Goal: Book appointment/travel/reservation

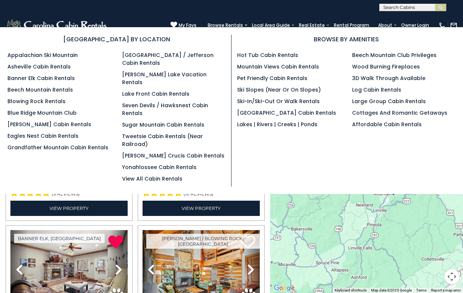
select select "*"
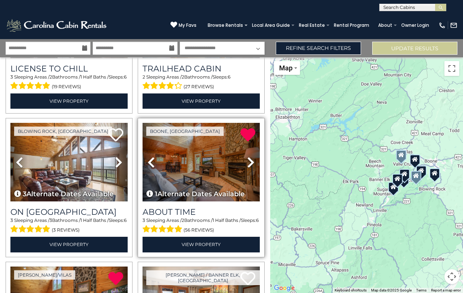
scroll to position [251, 0]
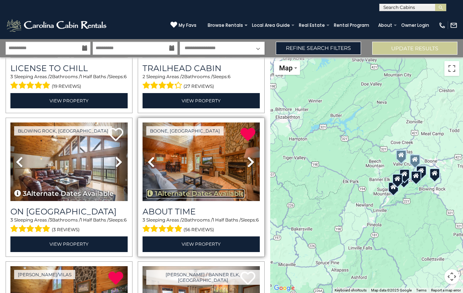
click at [203, 192] on button "1 Alternate Dates Available" at bounding box center [195, 194] width 98 height 10
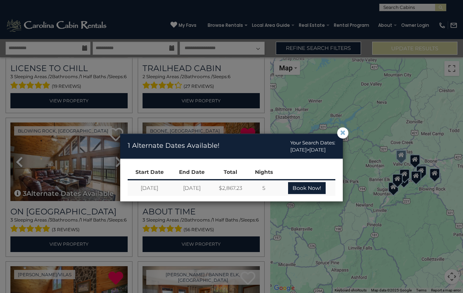
click at [342, 133] on span "×" at bounding box center [342, 133] width 7 height 0
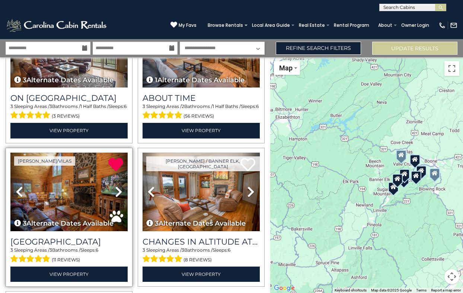
scroll to position [367, 0]
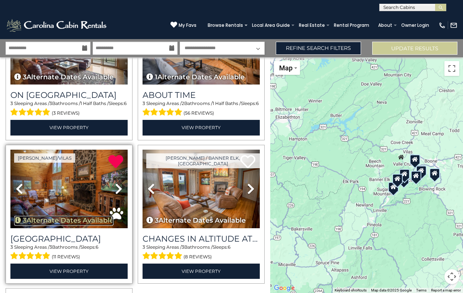
click at [74, 220] on button "3 Alternate Dates Available" at bounding box center [63, 221] width 99 height 10
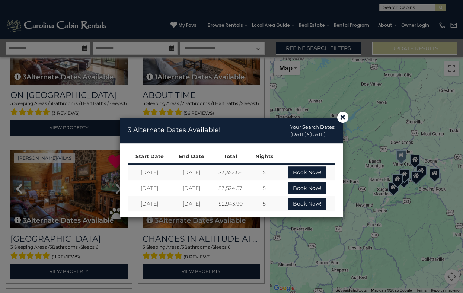
click at [65, 194] on div "× 3 Alternate Dates Available! Your Search Dates: [DATE] > [DATE] Start Date En…" at bounding box center [231, 169] width 463 height 248
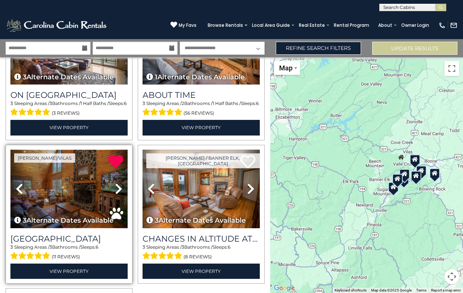
click at [63, 191] on img at bounding box center [68, 188] width 117 height 78
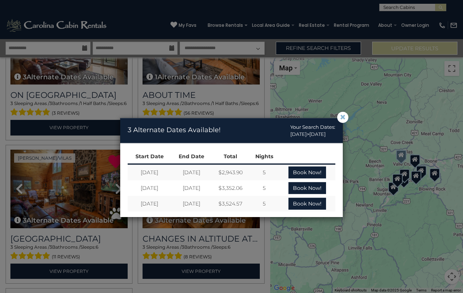
click at [342, 117] on span "×" at bounding box center [342, 117] width 7 height 0
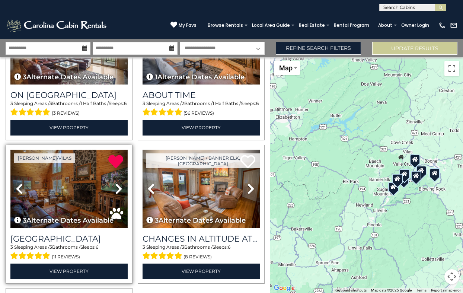
click at [69, 188] on img at bounding box center [68, 188] width 117 height 78
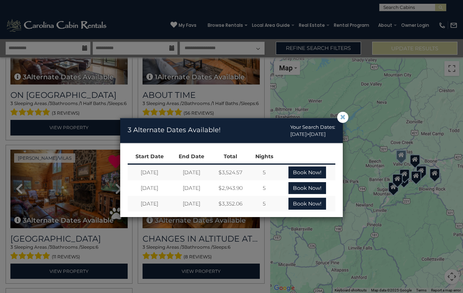
click at [341, 117] on span "×" at bounding box center [342, 117] width 7 height 0
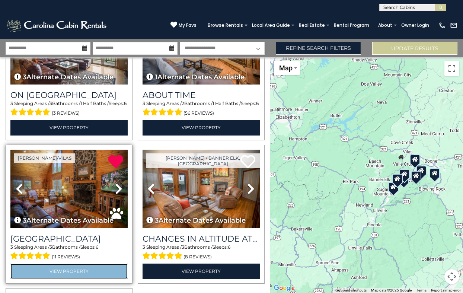
click at [69, 273] on link "View Property" at bounding box center [68, 270] width 117 height 15
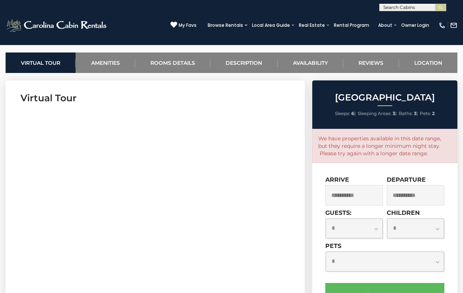
scroll to position [283, 0]
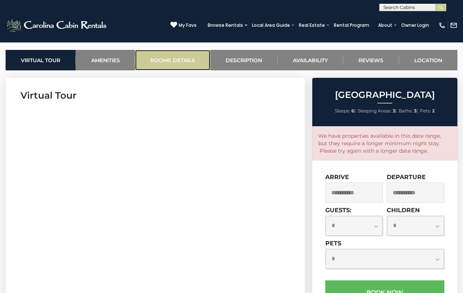
click at [181, 58] on link "Rooms Details" at bounding box center [172, 60] width 75 height 20
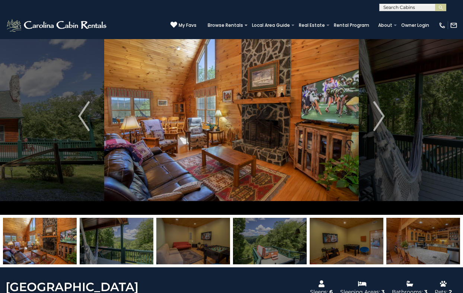
scroll to position [0, 0]
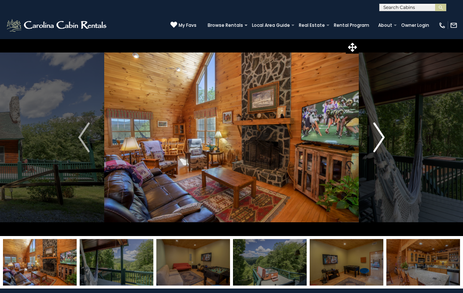
click at [381, 134] on img "Next" at bounding box center [378, 137] width 11 height 30
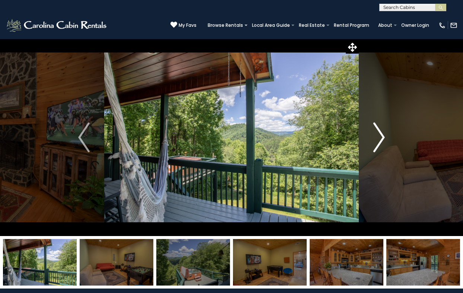
click at [381, 134] on img "Next" at bounding box center [378, 137] width 11 height 30
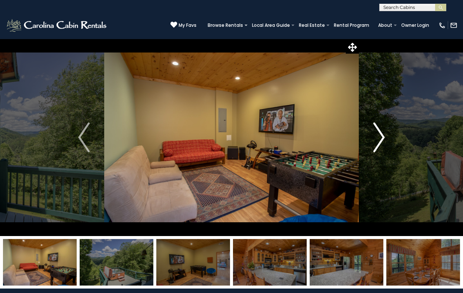
click at [381, 134] on img "Next" at bounding box center [378, 137] width 11 height 30
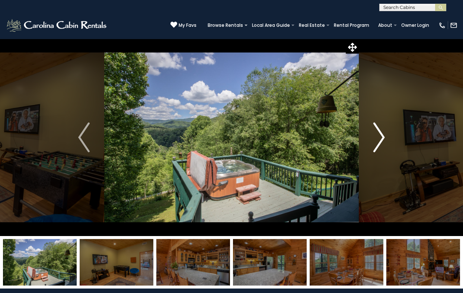
click at [381, 134] on img "Next" at bounding box center [378, 137] width 11 height 30
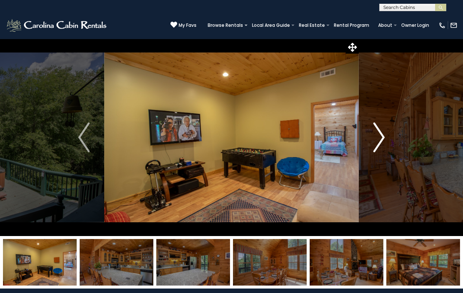
click at [381, 134] on img "Next" at bounding box center [378, 137] width 11 height 30
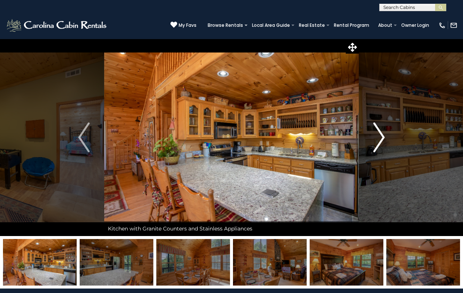
click at [381, 134] on img "Next" at bounding box center [378, 137] width 11 height 30
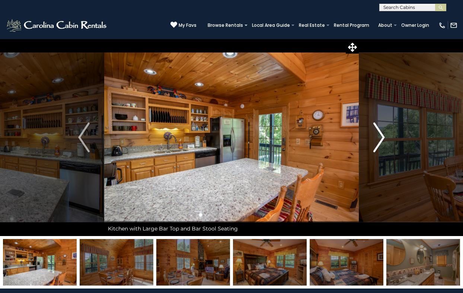
click at [381, 134] on img "Next" at bounding box center [378, 137] width 11 height 30
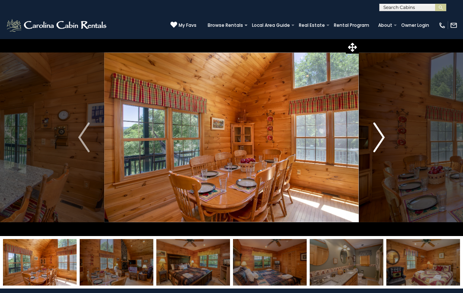
click at [381, 134] on img "Next" at bounding box center [378, 137] width 11 height 30
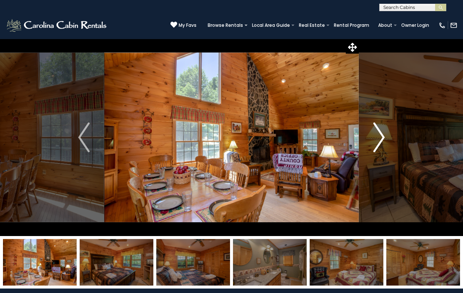
click at [381, 134] on img "Next" at bounding box center [378, 137] width 11 height 30
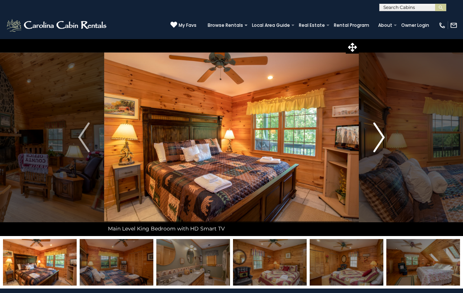
click at [381, 134] on img "Next" at bounding box center [378, 137] width 11 height 30
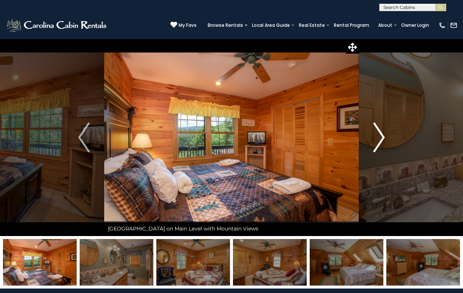
click at [381, 134] on img "Next" at bounding box center [378, 137] width 11 height 30
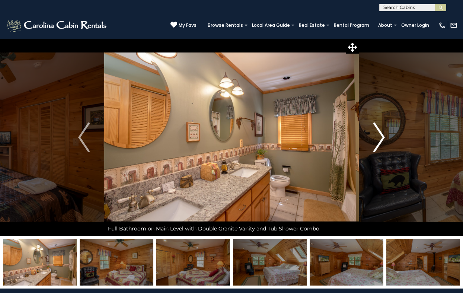
click at [381, 134] on img "Next" at bounding box center [378, 137] width 11 height 30
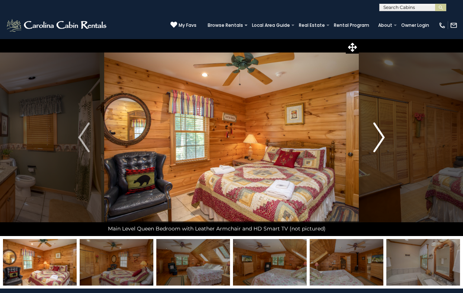
click at [381, 134] on img "Next" at bounding box center [378, 137] width 11 height 30
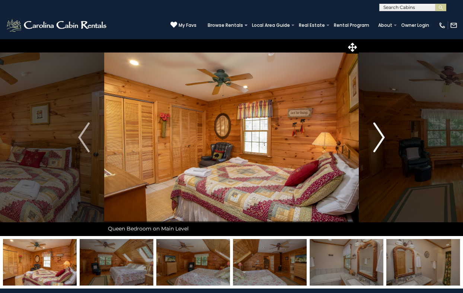
click at [381, 134] on img "Next" at bounding box center [378, 137] width 11 height 30
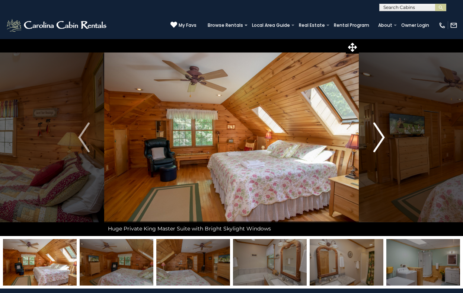
click at [381, 134] on img "Next" at bounding box center [378, 137] width 11 height 30
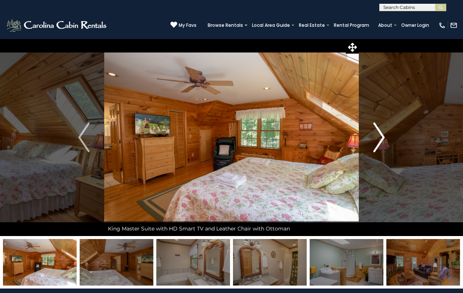
click at [381, 134] on img "Next" at bounding box center [378, 137] width 11 height 30
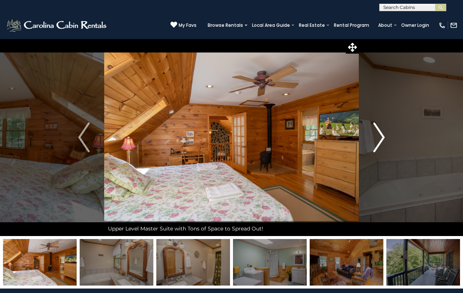
click at [381, 134] on img "Next" at bounding box center [378, 137] width 11 height 30
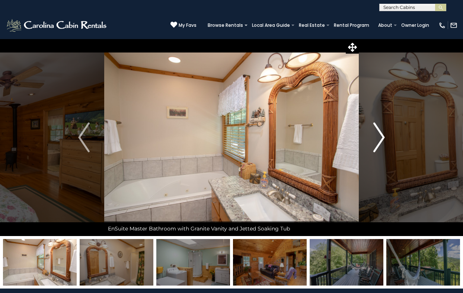
click at [381, 134] on img "Next" at bounding box center [378, 137] width 11 height 30
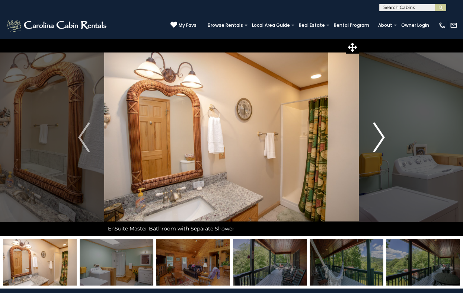
click at [381, 134] on img "Next" at bounding box center [378, 137] width 11 height 30
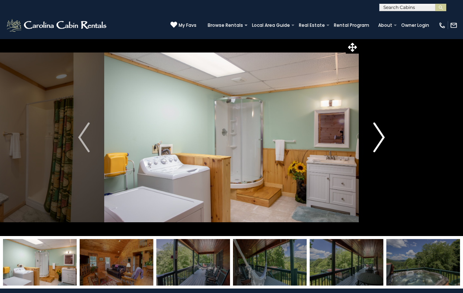
click at [381, 134] on img "Next" at bounding box center [378, 137] width 11 height 30
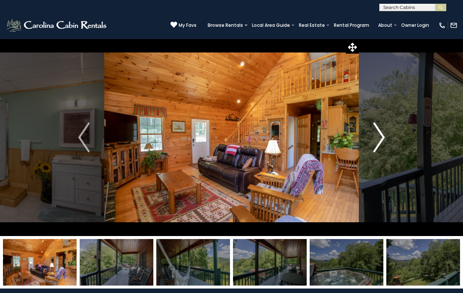
click at [381, 134] on img "Next" at bounding box center [378, 137] width 11 height 30
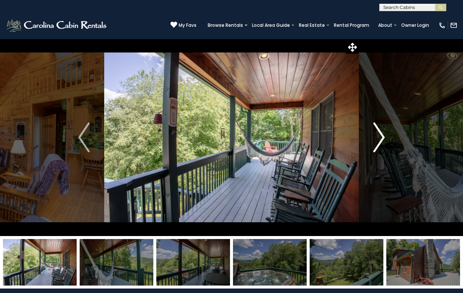
click at [381, 134] on img "Next" at bounding box center [378, 137] width 11 height 30
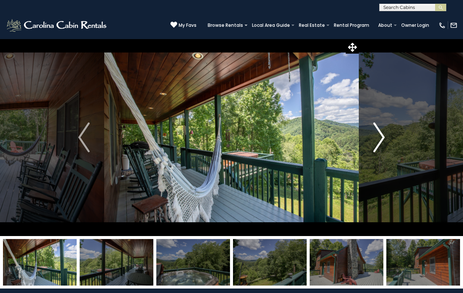
click at [381, 134] on img "Next" at bounding box center [378, 137] width 11 height 30
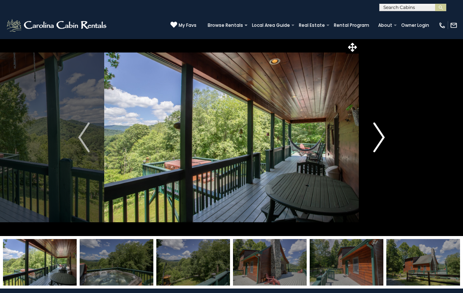
click at [381, 134] on img "Next" at bounding box center [378, 137] width 11 height 30
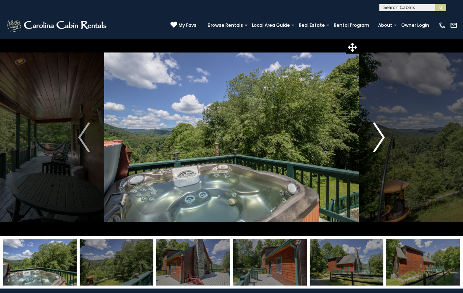
click at [381, 134] on img "Next" at bounding box center [378, 137] width 11 height 30
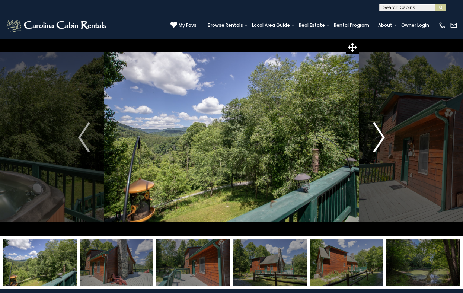
click at [381, 134] on img "Next" at bounding box center [378, 137] width 11 height 30
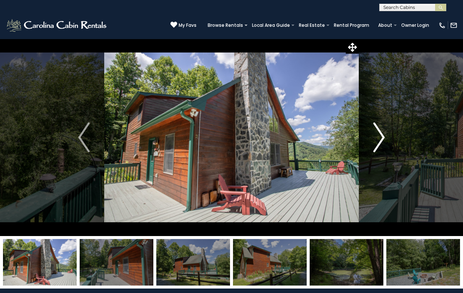
click at [381, 134] on img "Next" at bounding box center [378, 137] width 11 height 30
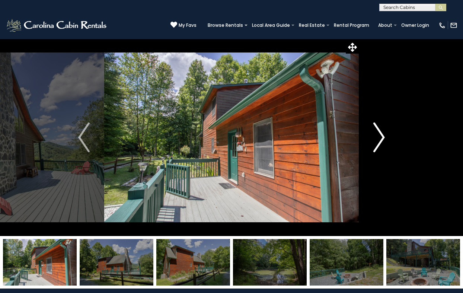
click at [381, 134] on img "Next" at bounding box center [378, 137] width 11 height 30
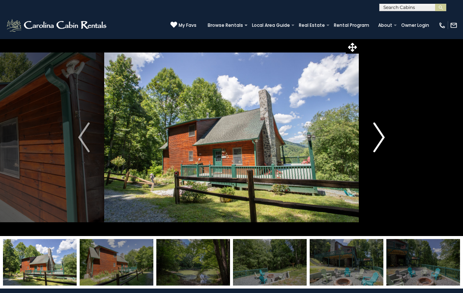
click at [381, 134] on img "Next" at bounding box center [378, 137] width 11 height 30
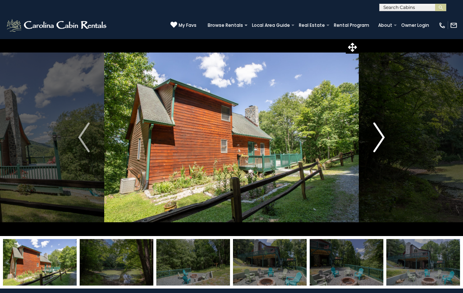
click at [381, 134] on img "Next" at bounding box center [378, 137] width 11 height 30
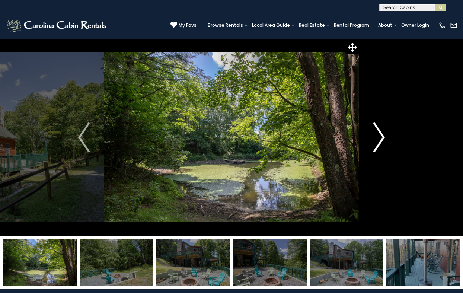
click at [381, 134] on img "Next" at bounding box center [378, 137] width 11 height 30
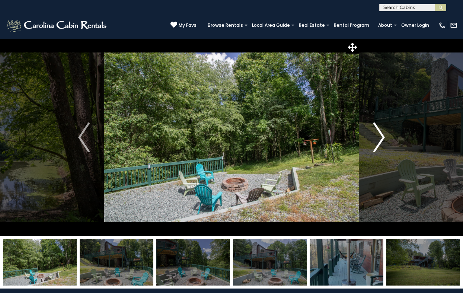
click at [381, 134] on img "Next" at bounding box center [378, 137] width 11 height 30
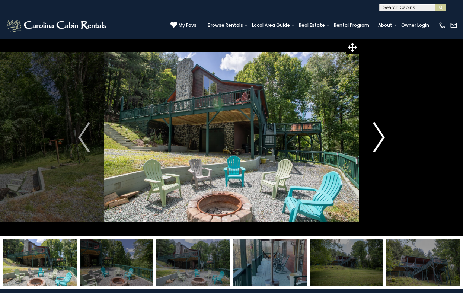
click at [381, 134] on img "Next" at bounding box center [378, 137] width 11 height 30
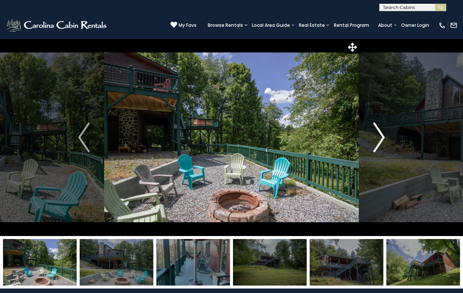
click at [381, 134] on img "Next" at bounding box center [378, 137] width 11 height 30
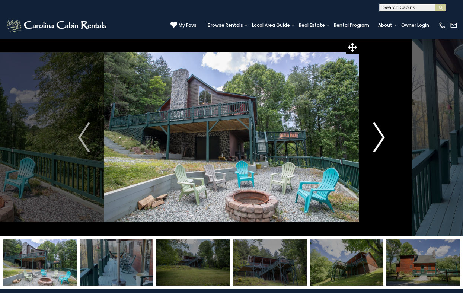
click at [381, 134] on img "Next" at bounding box center [378, 137] width 11 height 30
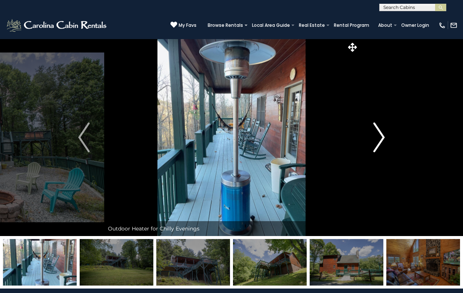
click at [381, 134] on img "Next" at bounding box center [378, 137] width 11 height 30
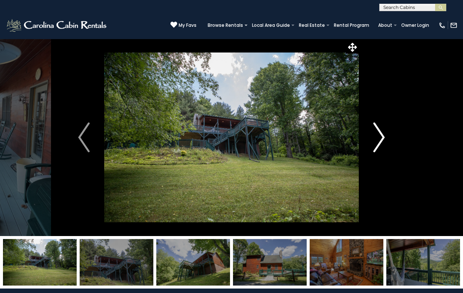
click at [381, 134] on img "Next" at bounding box center [378, 137] width 11 height 30
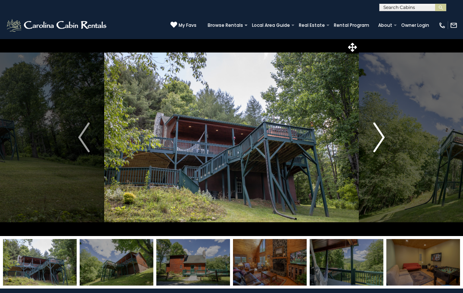
click at [381, 134] on img "Next" at bounding box center [378, 137] width 11 height 30
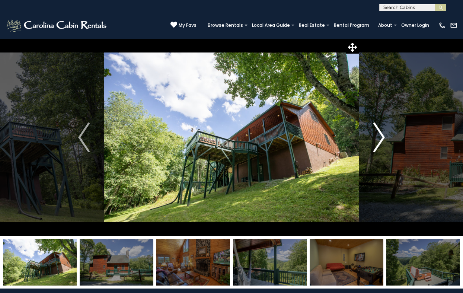
click at [381, 134] on img "Next" at bounding box center [378, 137] width 11 height 30
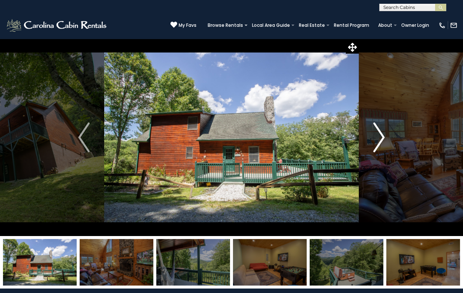
click at [381, 134] on img "Next" at bounding box center [378, 137] width 11 height 30
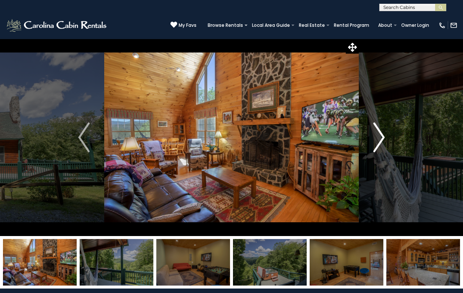
click at [381, 134] on img "Next" at bounding box center [378, 137] width 11 height 30
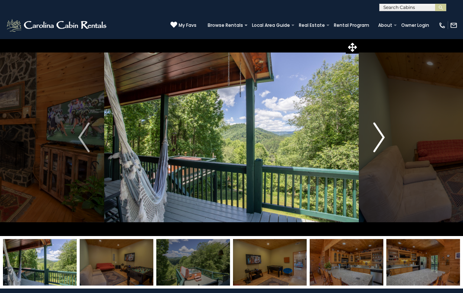
click at [381, 134] on img "Next" at bounding box center [378, 137] width 11 height 30
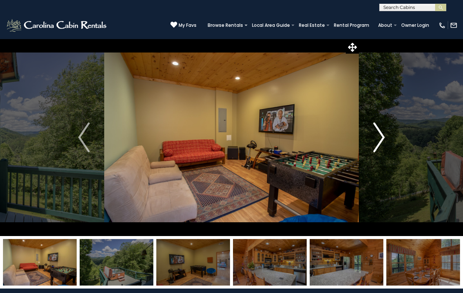
click at [381, 134] on img "Next" at bounding box center [378, 137] width 11 height 30
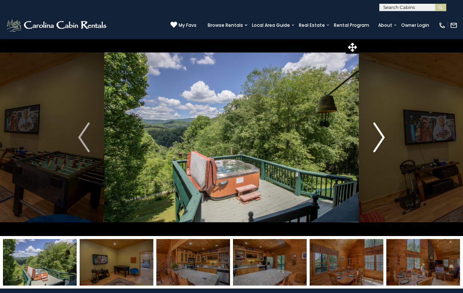
click at [381, 134] on img "Next" at bounding box center [378, 137] width 11 height 30
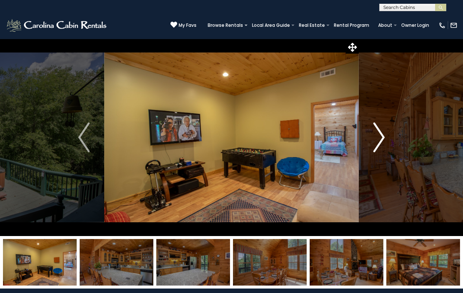
click at [381, 134] on img "Next" at bounding box center [378, 137] width 11 height 30
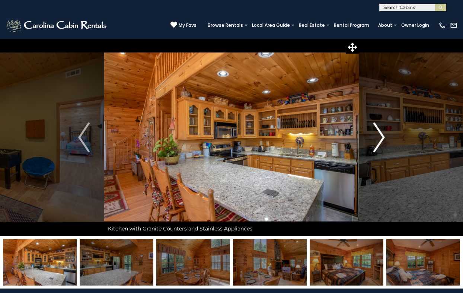
click at [381, 134] on img "Next" at bounding box center [378, 137] width 11 height 30
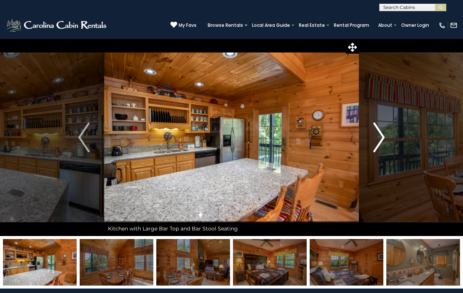
click at [381, 134] on img "Next" at bounding box center [378, 137] width 11 height 30
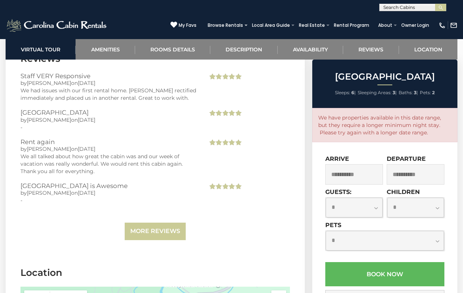
scroll to position [1612, 0]
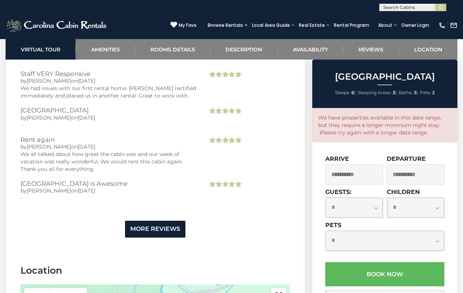
click at [157, 220] on link "More Reviews" at bounding box center [155, 228] width 61 height 17
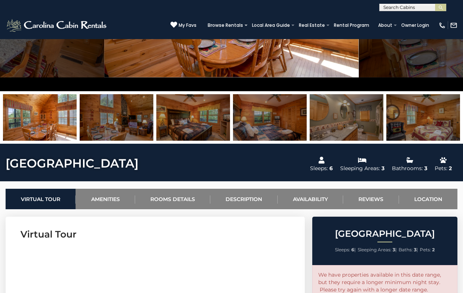
scroll to position [144, 0]
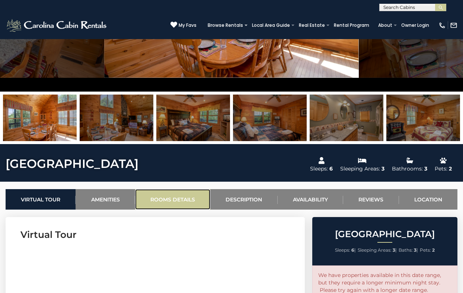
click at [176, 196] on link "Rooms Details" at bounding box center [172, 199] width 75 height 20
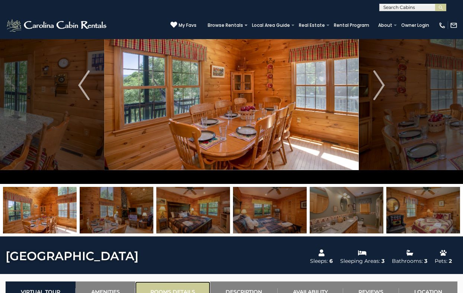
scroll to position [0, 0]
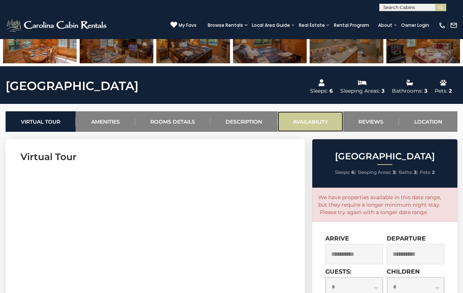
click at [317, 121] on link "Availability" at bounding box center [309, 121] width 65 height 20
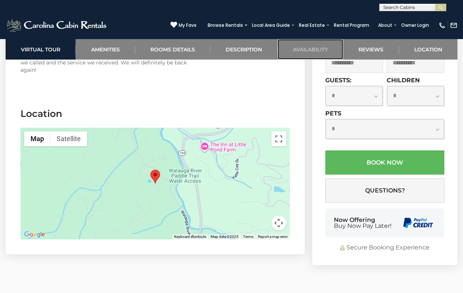
scroll to position [2123, 0]
click at [158, 174] on div at bounding box center [154, 183] width 269 height 112
click at [278, 131] on button "Toggle fullscreen view" at bounding box center [278, 138] width 15 height 15
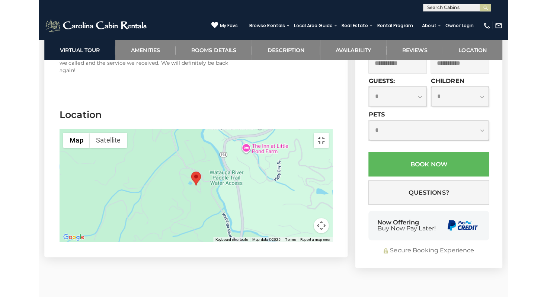
scroll to position [2062, 0]
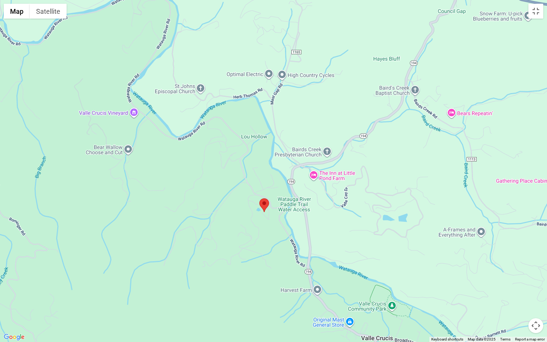
drag, startPoint x: 335, startPoint y: 185, endPoint x: 324, endPoint y: 228, distance: 43.7
click at [324, 228] on div at bounding box center [273, 171] width 547 height 342
click at [271, 225] on div at bounding box center [273, 171] width 547 height 342
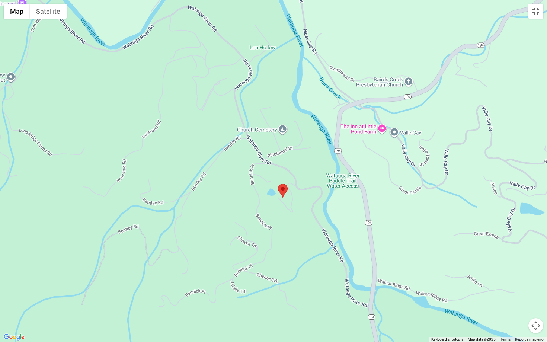
drag, startPoint x: 255, startPoint y: 229, endPoint x: 282, endPoint y: 228, distance: 26.4
click at [282, 228] on div at bounding box center [273, 171] width 547 height 342
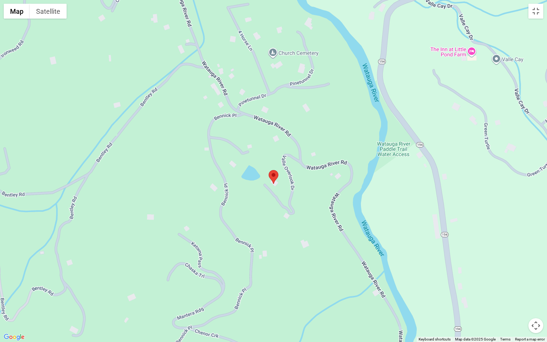
drag, startPoint x: 295, startPoint y: 215, endPoint x: 285, endPoint y: 235, distance: 22.6
click at [285, 235] on div at bounding box center [273, 171] width 547 height 342
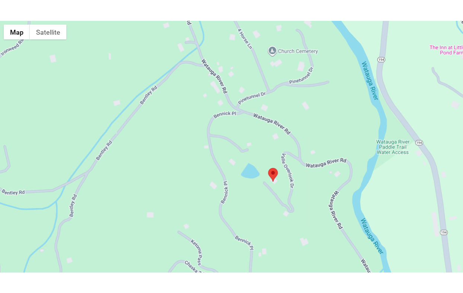
scroll to position [2123, 0]
